Goal: Book appointment/travel/reservation

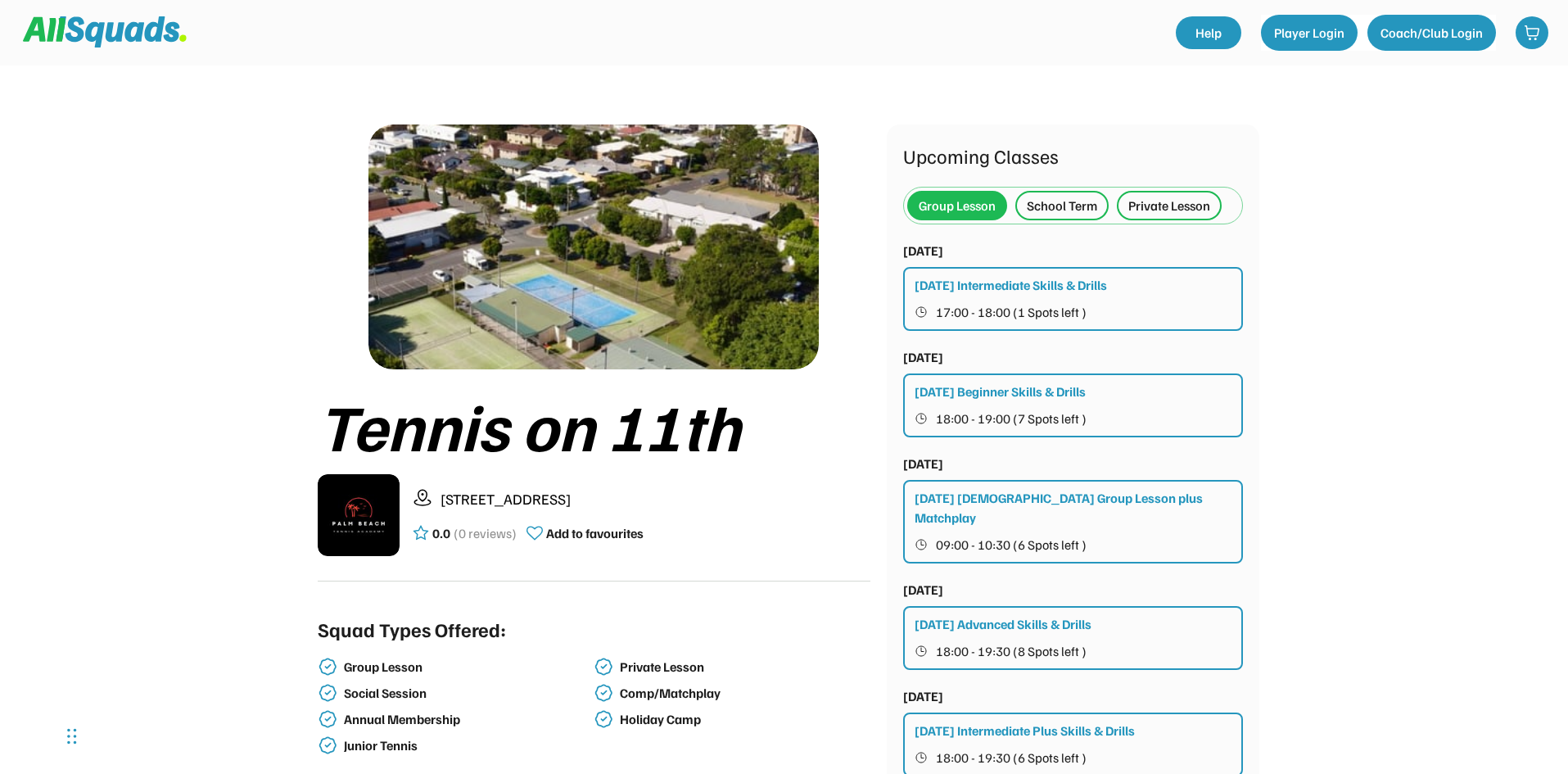
click at [988, 295] on div "[DATE] Intermediate Skills & Drills 17:00 - 18:00 (1 Spots left )" at bounding box center [1073, 299] width 340 height 64
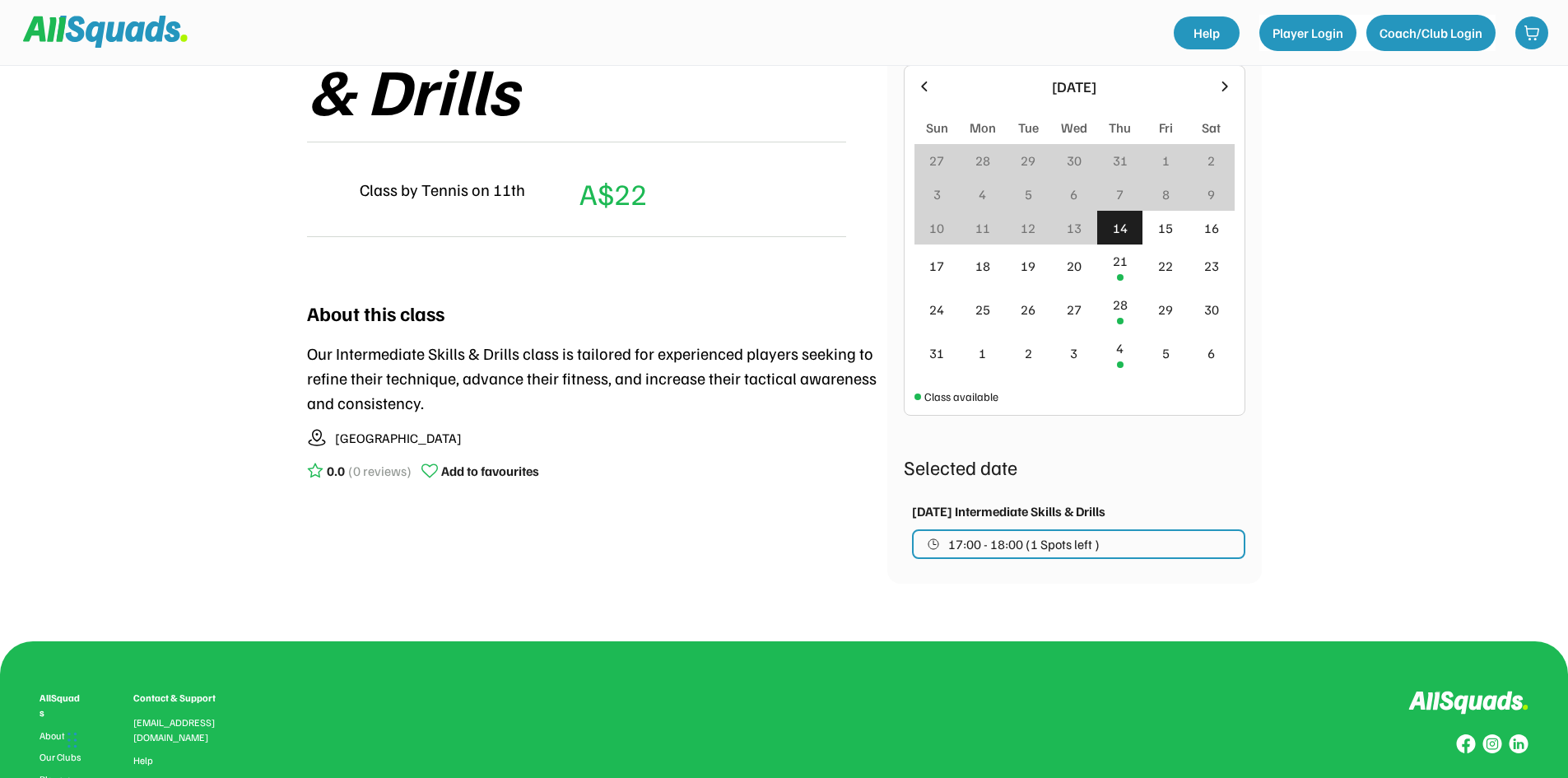
scroll to position [412, 0]
